Goal: Task Accomplishment & Management: Manage account settings

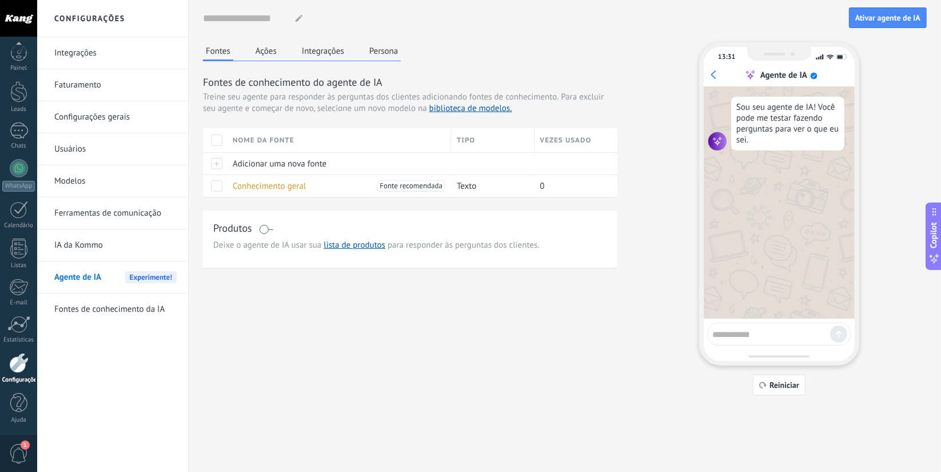
click at [7, 446] on div "1" at bounding box center [18, 453] width 37 height 38
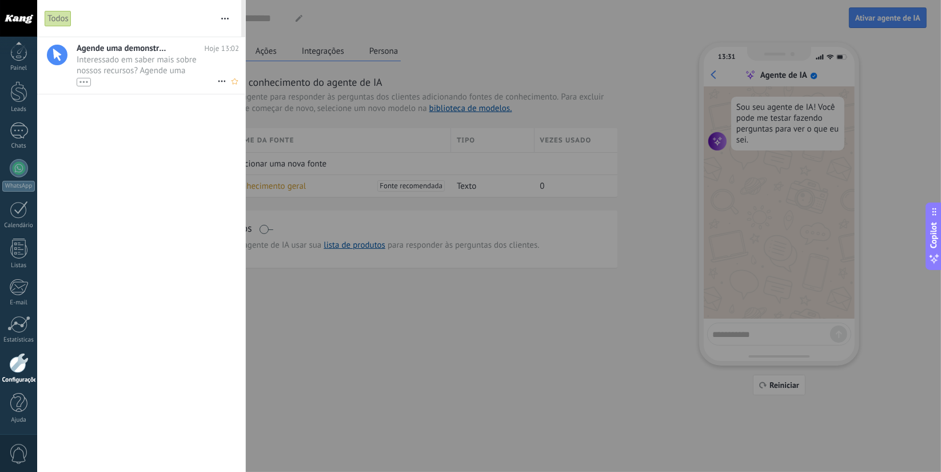
click at [139, 69] on span "Interessado em saber mais sobre nossos recursos? Agende uma demonstração hoje m…" at bounding box center [147, 70] width 141 height 32
click at [635, 226] on div at bounding box center [470, 236] width 941 height 472
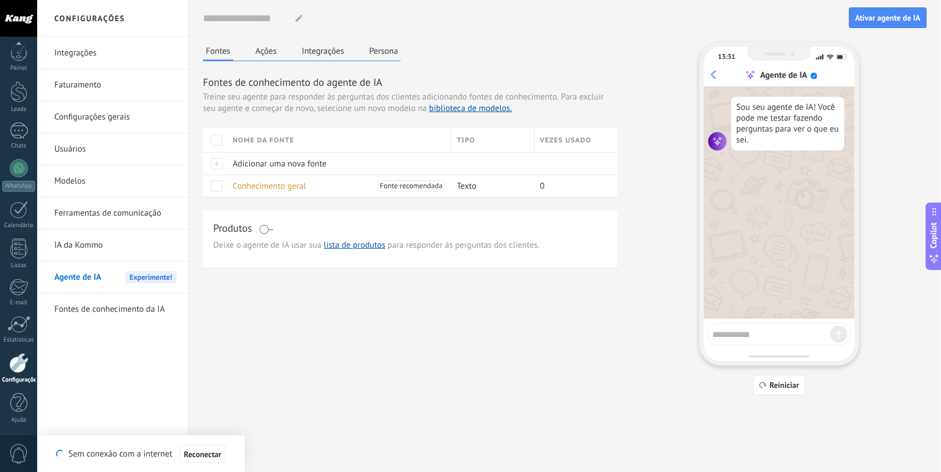
click at [19, 21] on div at bounding box center [18, 18] width 37 height 37
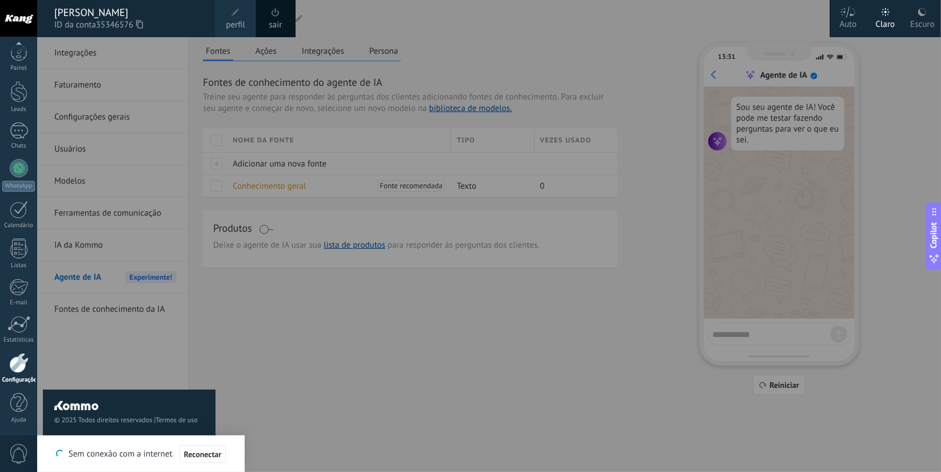
click at [233, 14] on span at bounding box center [236, 13] width 8 height 8
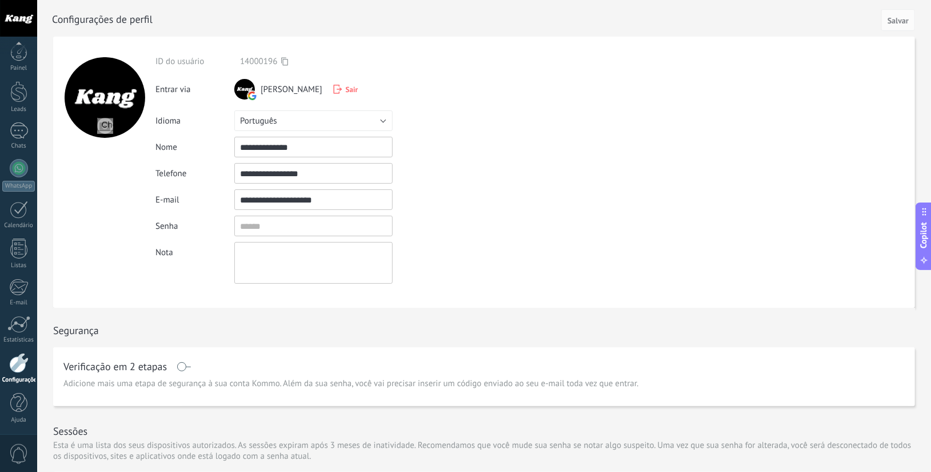
scroll to position [502, 0]
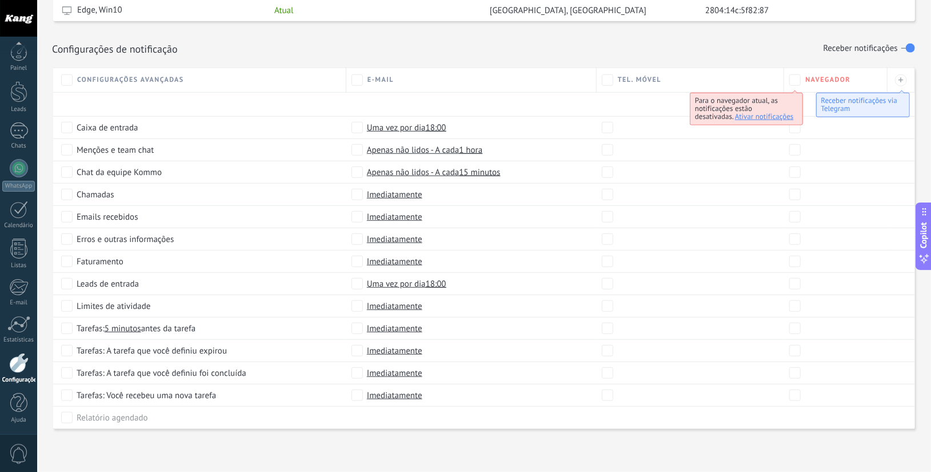
click at [879, 105] on div "Receber notificações via Telegram" at bounding box center [863, 105] width 94 height 25
click at [782, 111] on span "Ativar notificações" at bounding box center [764, 116] width 59 height 10
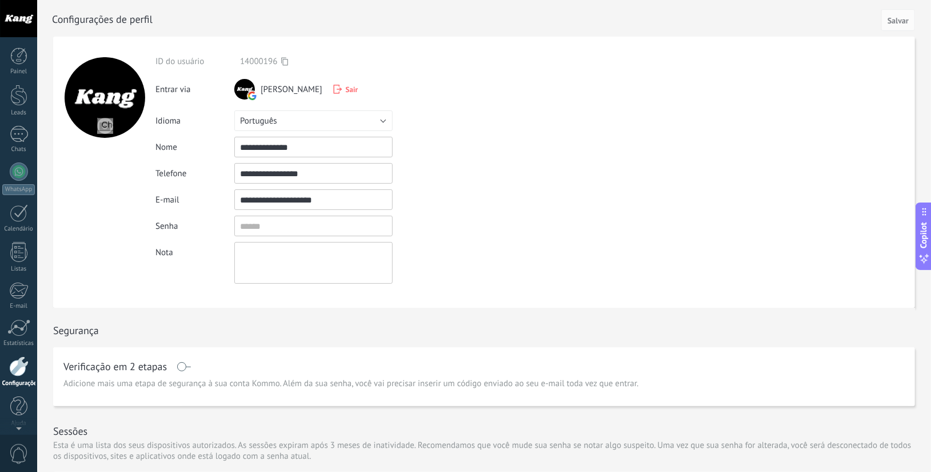
scroll to position [3, 0]
click at [9, 63] on link "Painel" at bounding box center [18, 58] width 37 height 28
